Goal: Find specific page/section: Find specific page/section

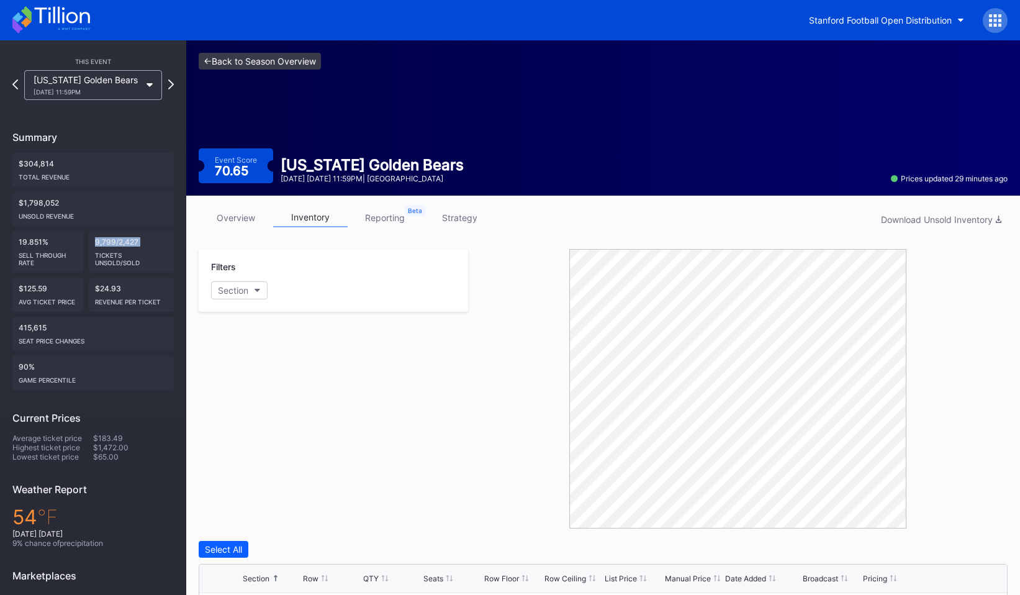
click at [230, 65] on link "<- Back to Season Overview" at bounding box center [260, 61] width 122 height 17
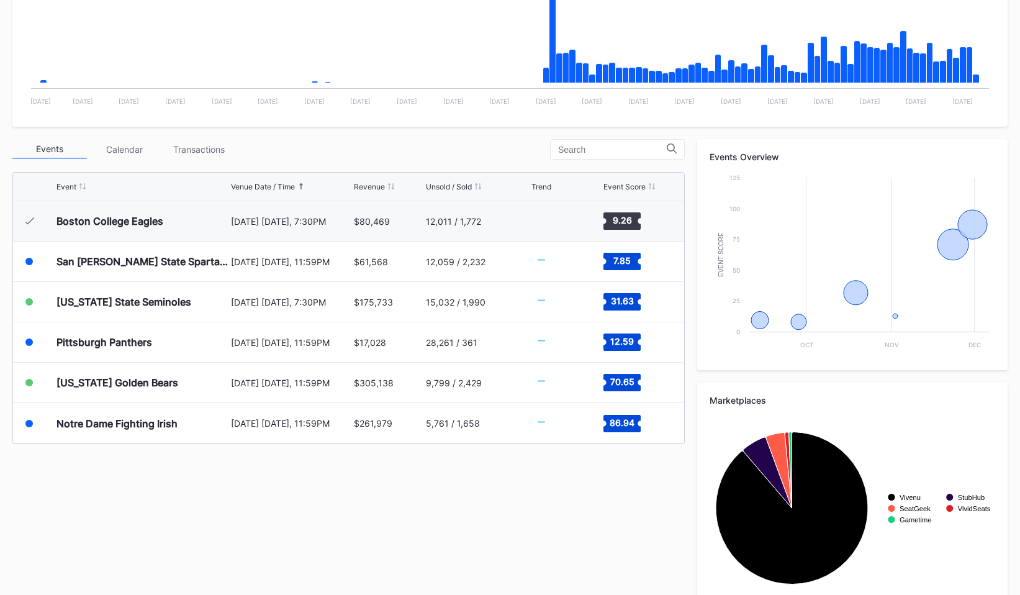
scroll to position [344, 0]
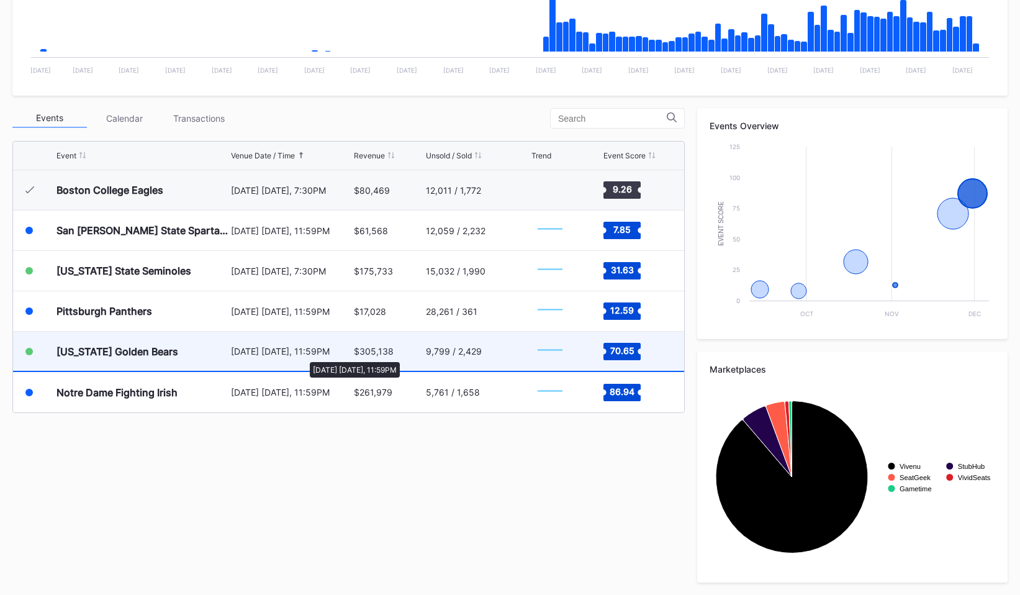
click at [304, 355] on div "[DATE] [DATE], 11:59PM" at bounding box center [291, 351] width 120 height 11
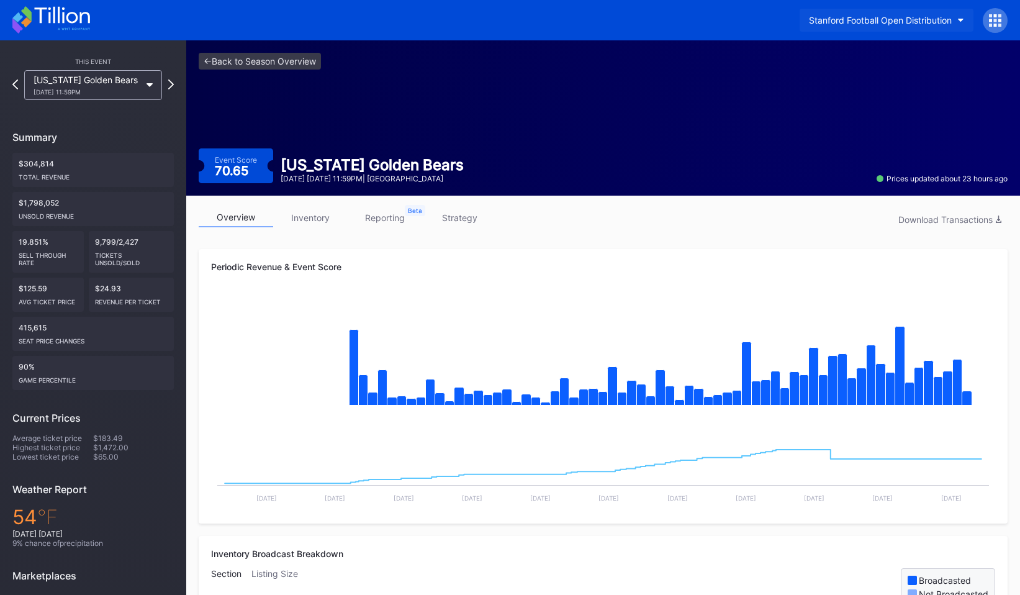
click at [889, 27] on button "Stanford Football Open Distribution" at bounding box center [887, 20] width 174 height 23
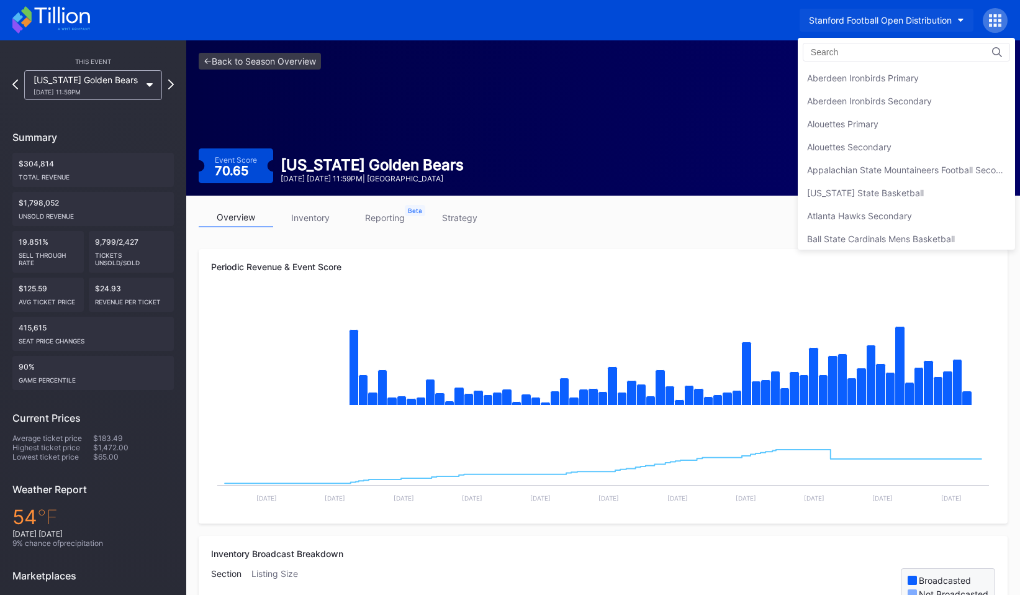
scroll to position [3882, 0]
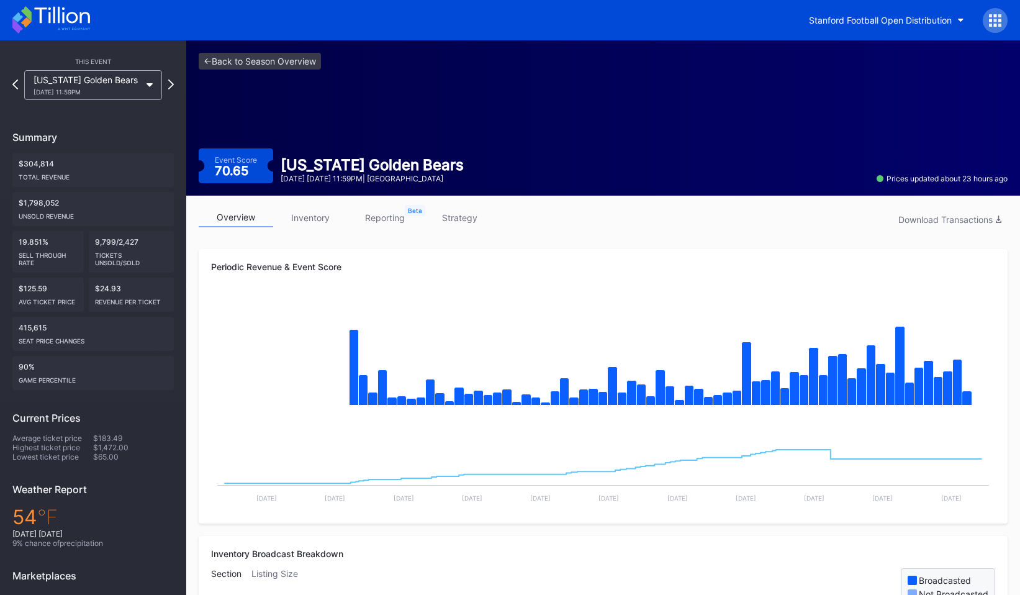
click at [996, 12] on div at bounding box center [995, 20] width 25 height 25
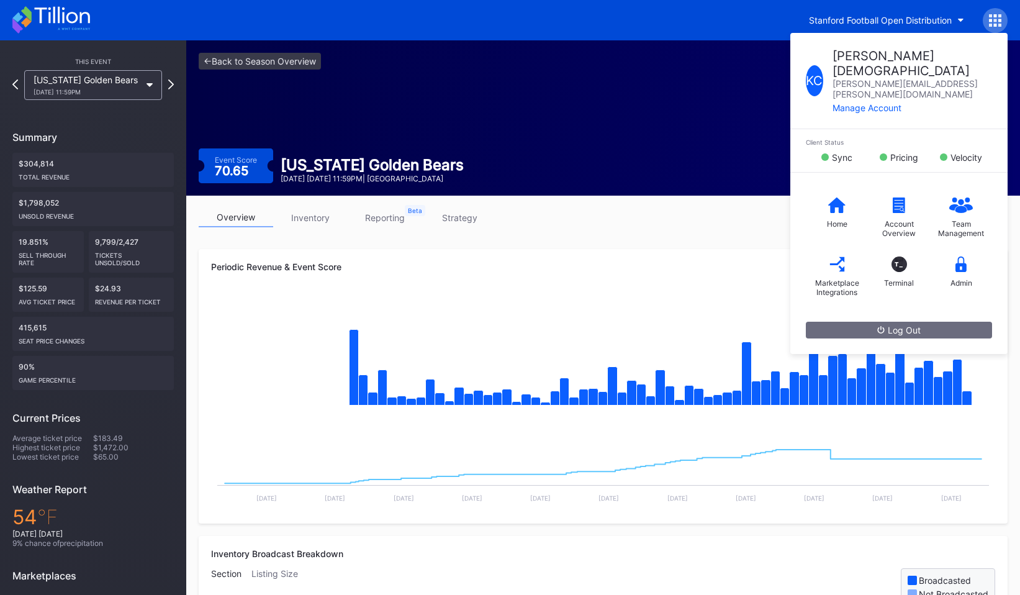
click at [996, 12] on div "K C [PERSON_NAME] [PERSON_NAME][EMAIL_ADDRESS][PERSON_NAME][DOMAIN_NAME] Manage…" at bounding box center [995, 20] width 25 height 25
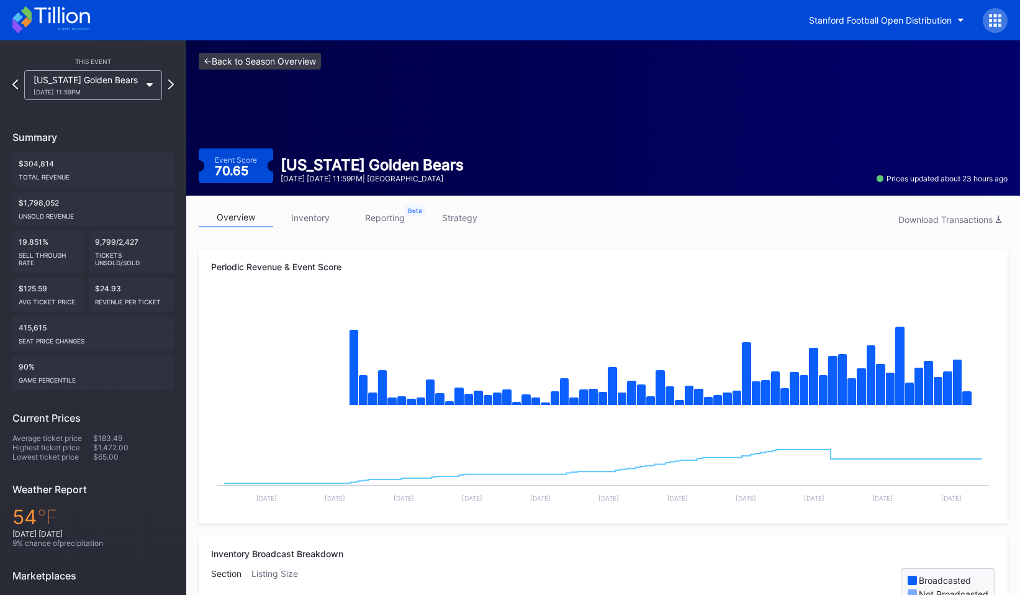
click at [264, 61] on link "<- Back to Season Overview" at bounding box center [260, 61] width 122 height 17
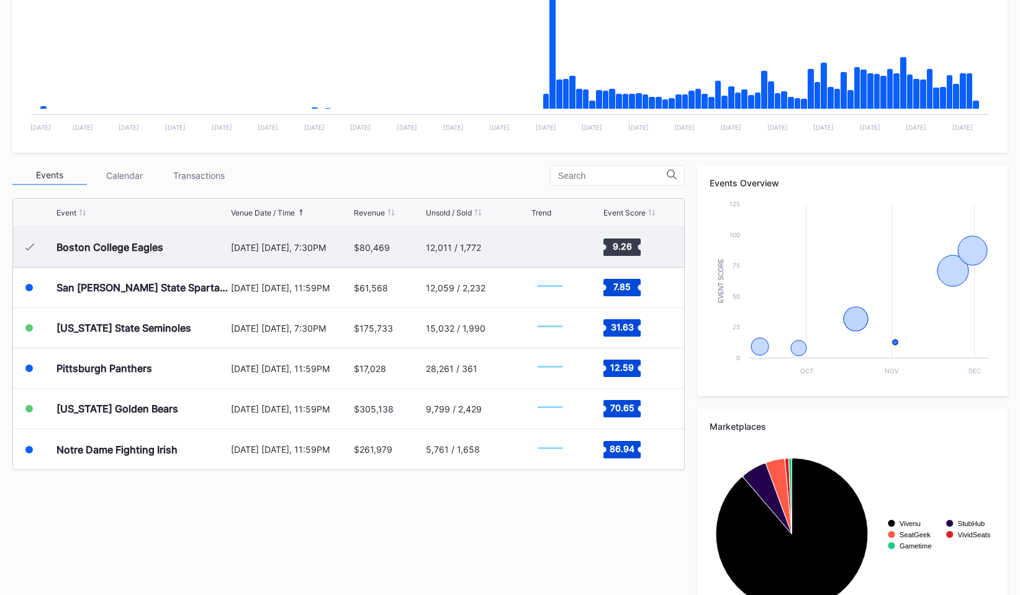
scroll to position [289, 0]
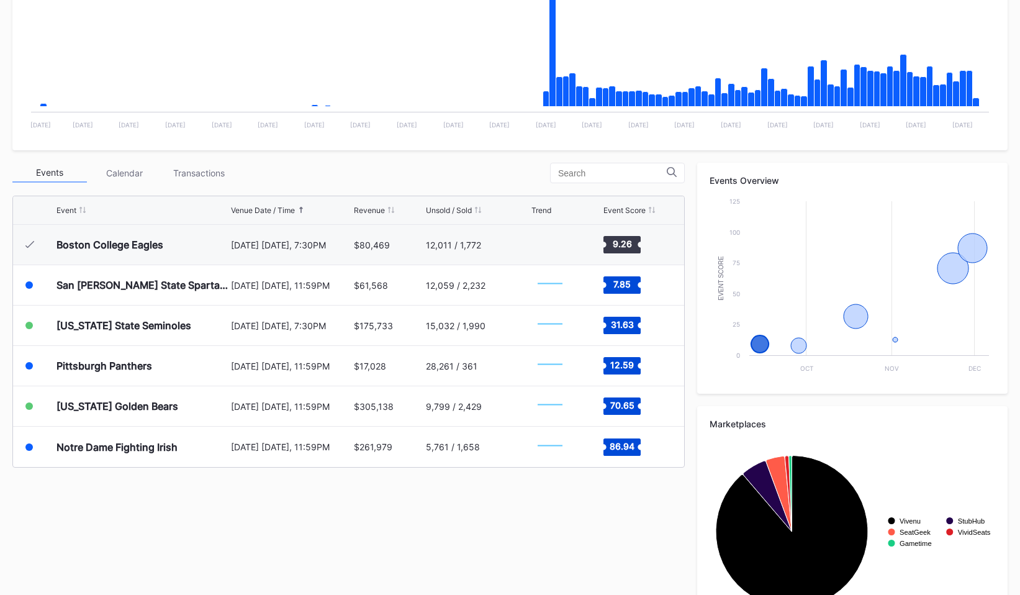
click at [689, 163] on div "Events Calendar Transactions Event Venue Date / Time Revenue Unsold / Sold Tren…" at bounding box center [509, 400] width 995 height 474
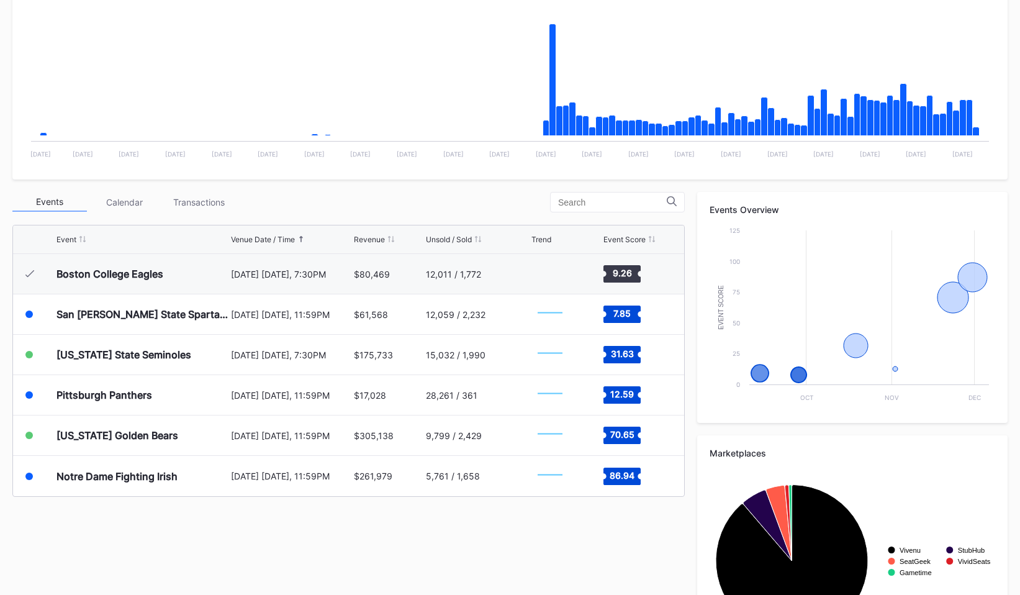
scroll to position [295, 0]
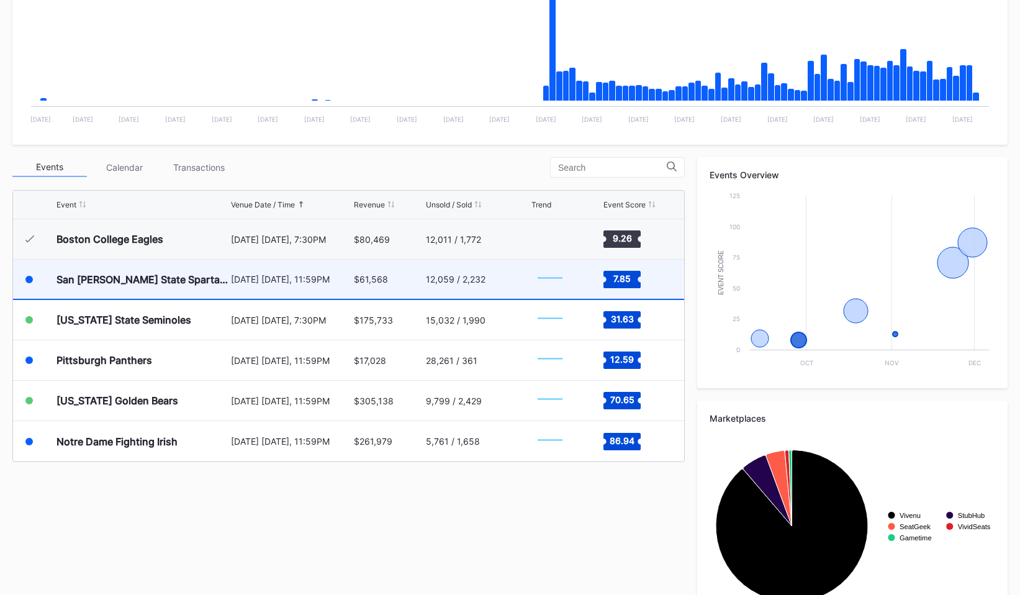
click at [222, 281] on div "San [PERSON_NAME] State Spartans" at bounding box center [141, 278] width 171 height 39
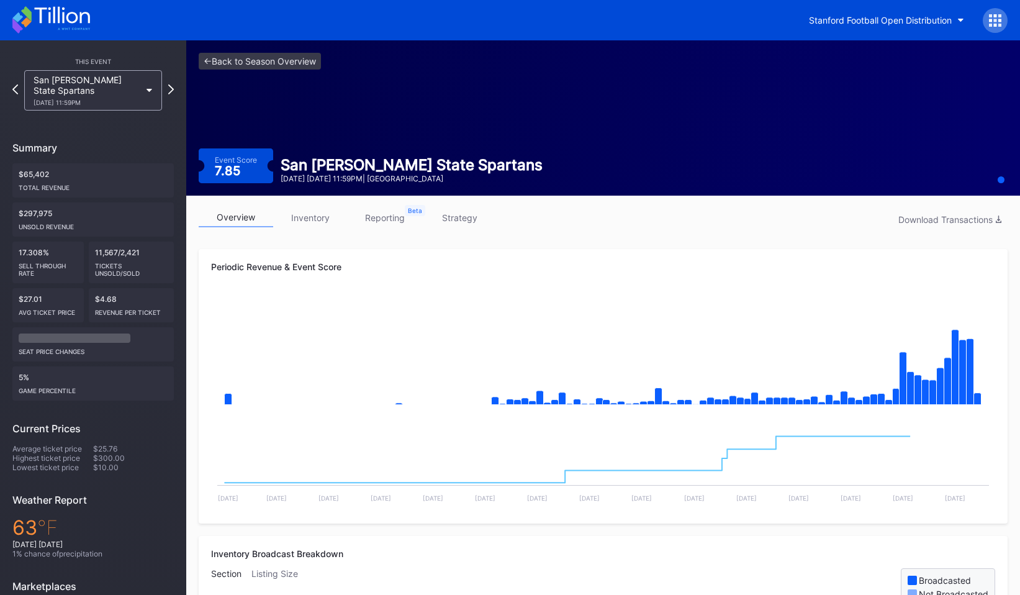
click at [451, 225] on link "strategy" at bounding box center [459, 217] width 74 height 19
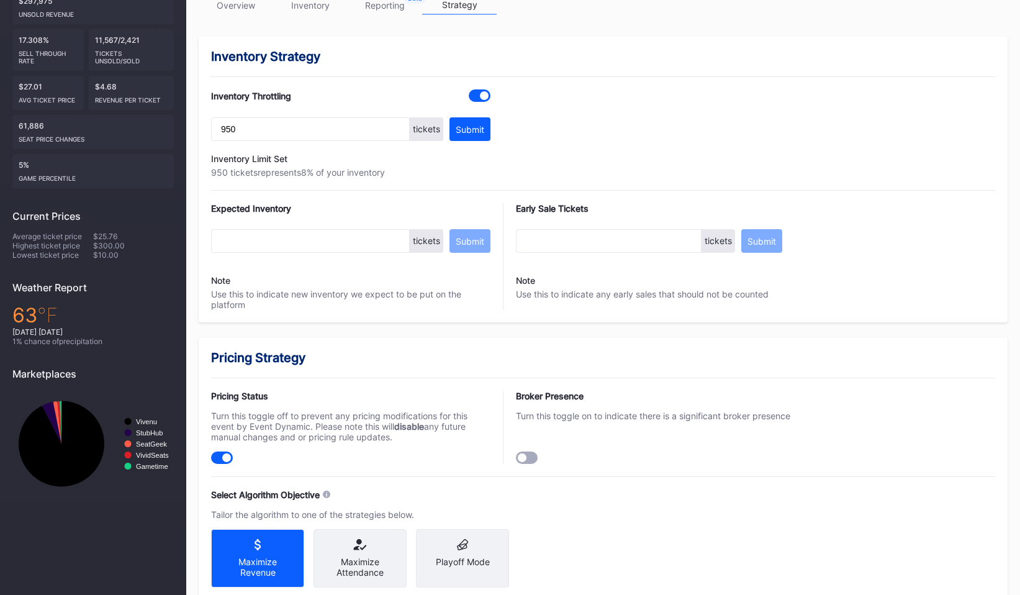
scroll to position [148, 0]
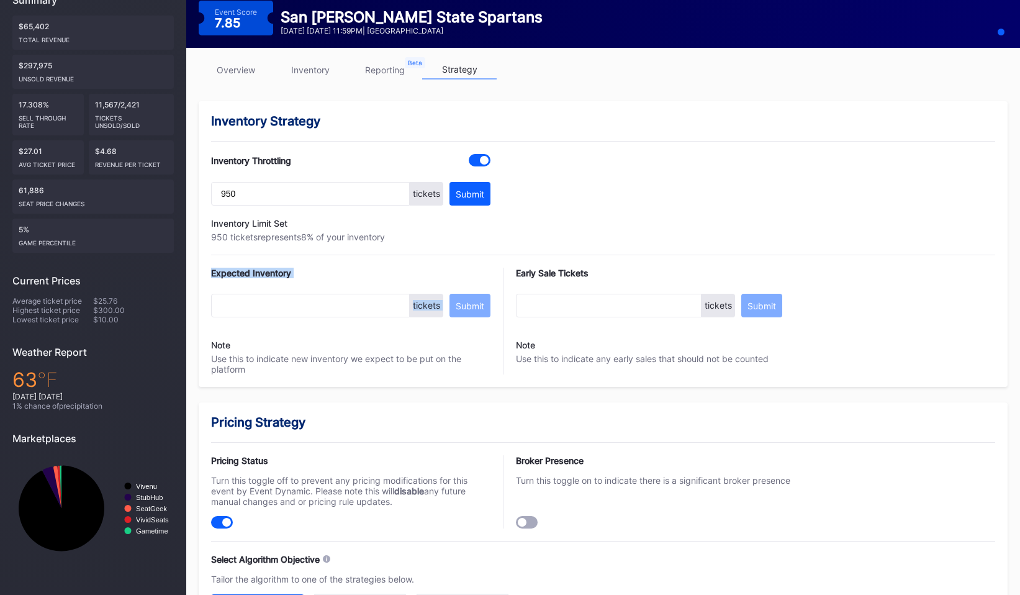
drag, startPoint x: 207, startPoint y: 272, endPoint x: 456, endPoint y: 278, distance: 248.4
click at [456, 278] on div "Inventory Strategy Inventory Throttling 950 tickets Submit Inventory Limit Set …" at bounding box center [603, 244] width 809 height 286
click at [456, 278] on div "Expected Inventory tickets Submit Note Use this to indicate new inventory we ex…" at bounding box center [350, 321] width 279 height 107
click at [216, 269] on div "Expected Inventory" at bounding box center [350, 273] width 279 height 11
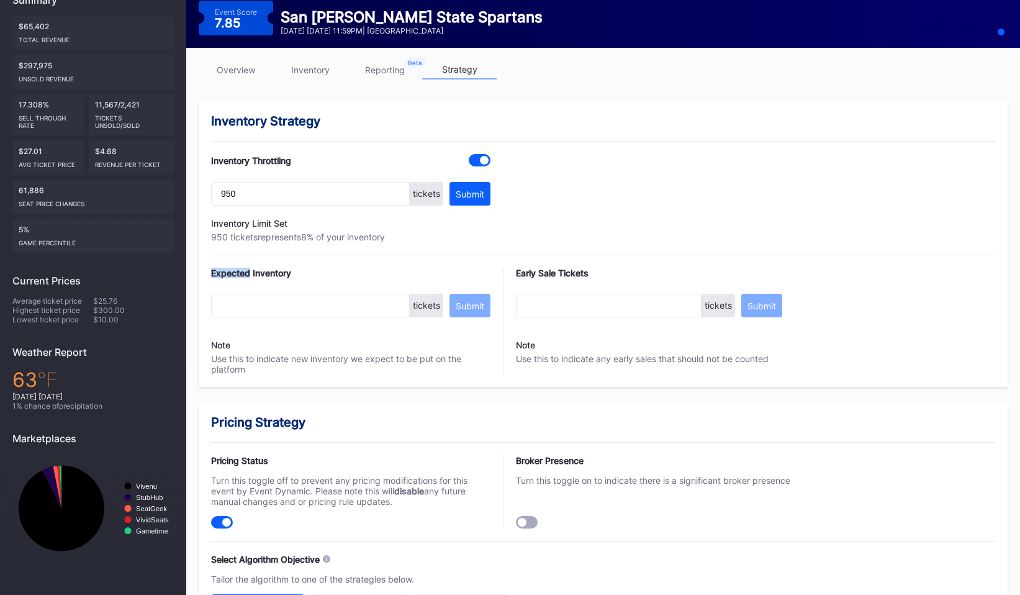
click at [216, 269] on div "Expected Inventory" at bounding box center [350, 273] width 279 height 11
click at [273, 274] on div "Expected Inventory" at bounding box center [350, 273] width 279 height 11
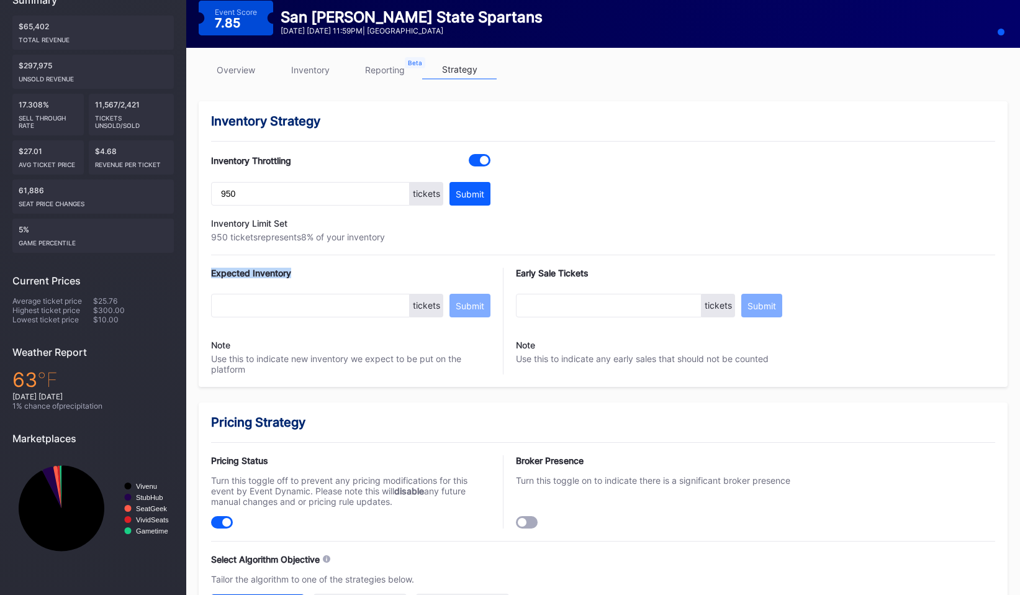
click at [273, 274] on div "Expected Inventory" at bounding box center [350, 273] width 279 height 11
click at [273, 272] on div "Expected Inventory" at bounding box center [350, 273] width 279 height 11
click at [273, 281] on div "Expected Inventory tickets Submit Note Use this to indicate new inventory we ex…" at bounding box center [350, 321] width 279 height 107
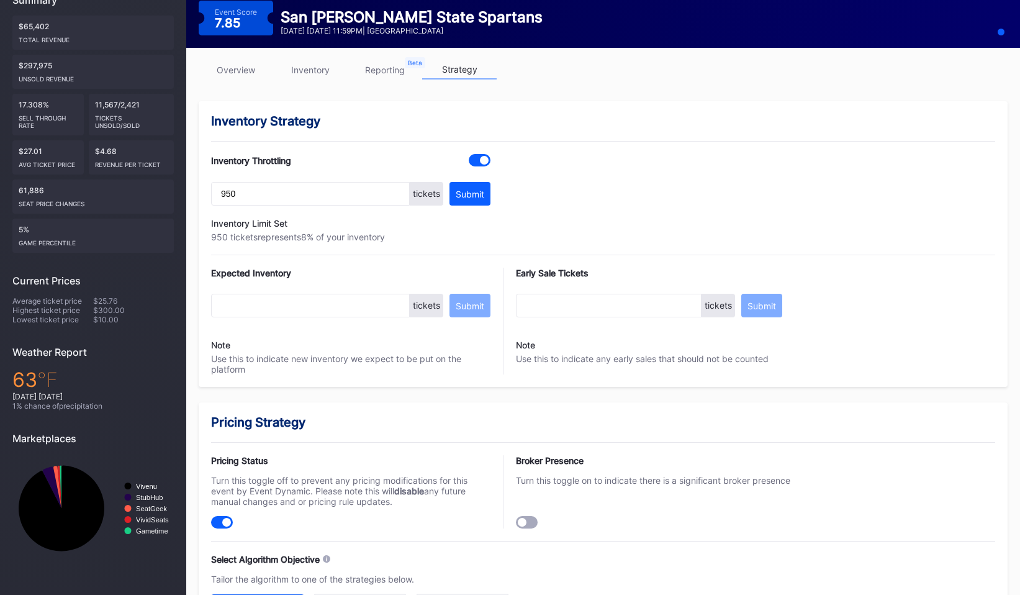
click at [273, 281] on div "Expected Inventory tickets Submit Note Use this to indicate new inventory we ex…" at bounding box center [350, 321] width 279 height 107
click at [273, 277] on div "Expected Inventory" at bounding box center [350, 273] width 279 height 11
click at [234, 65] on link "overview" at bounding box center [236, 69] width 74 height 19
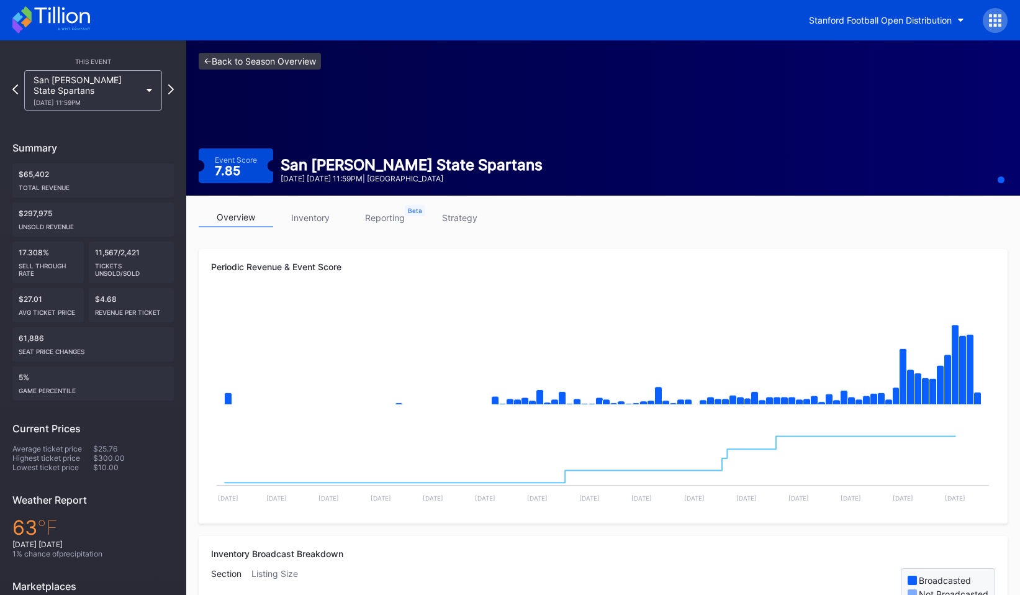
click at [235, 65] on link "<- Back to Season Overview" at bounding box center [260, 61] width 122 height 17
